Goal: Find contact information: Find contact information

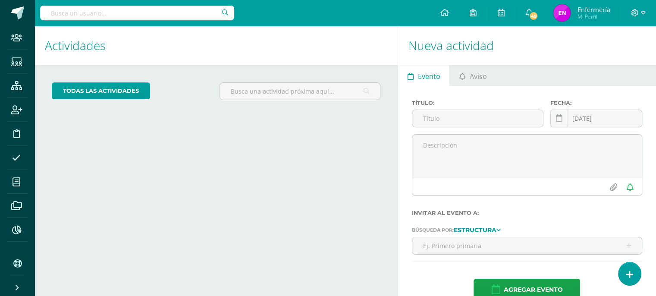
click at [81, 16] on input "text" at bounding box center [137, 13] width 194 height 15
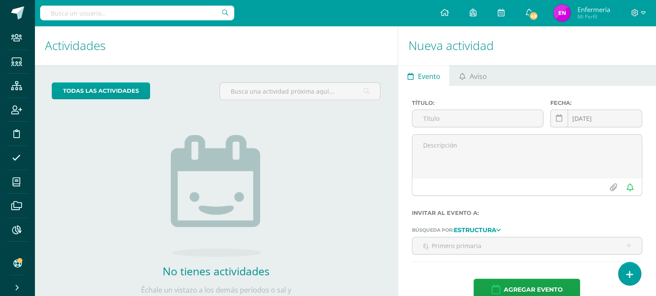
click at [77, 10] on input "text" at bounding box center [137, 13] width 194 height 15
type input "marcela lopez"
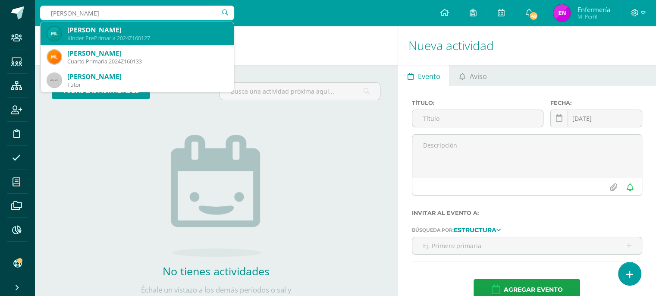
click at [81, 31] on div "[PERSON_NAME]" at bounding box center [147, 29] width 160 height 9
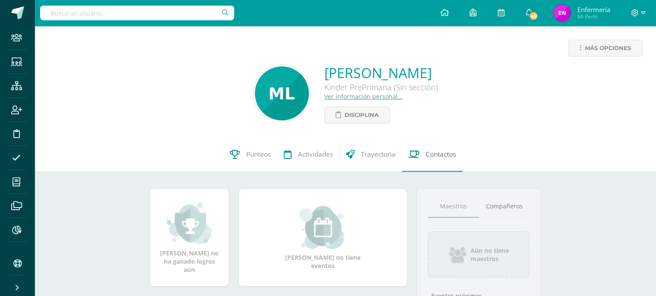
click at [442, 156] on span "Contactos" at bounding box center [441, 154] width 30 height 9
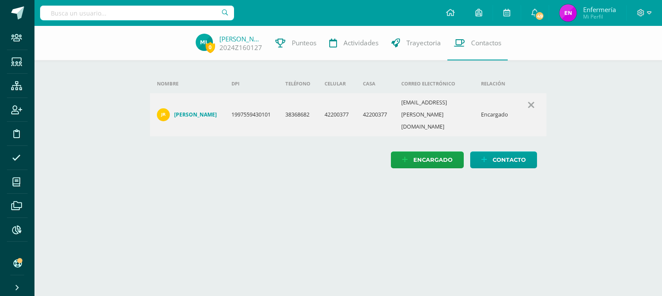
click at [166, 13] on input "text" at bounding box center [137, 13] width 194 height 15
type input "[PERSON_NAME]"
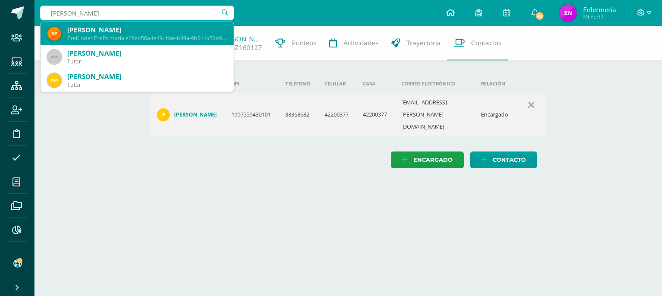
click at [72, 27] on div "[PERSON_NAME]" at bounding box center [147, 29] width 160 height 9
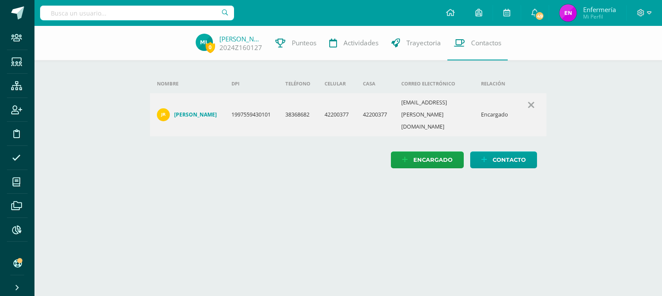
click at [72, 27] on div "0 [PERSON_NAME] 2024Z160127 Punteos Actividades Trayectoria Contactos" at bounding box center [331, 43] width 662 height 34
